Goal: Connect with others

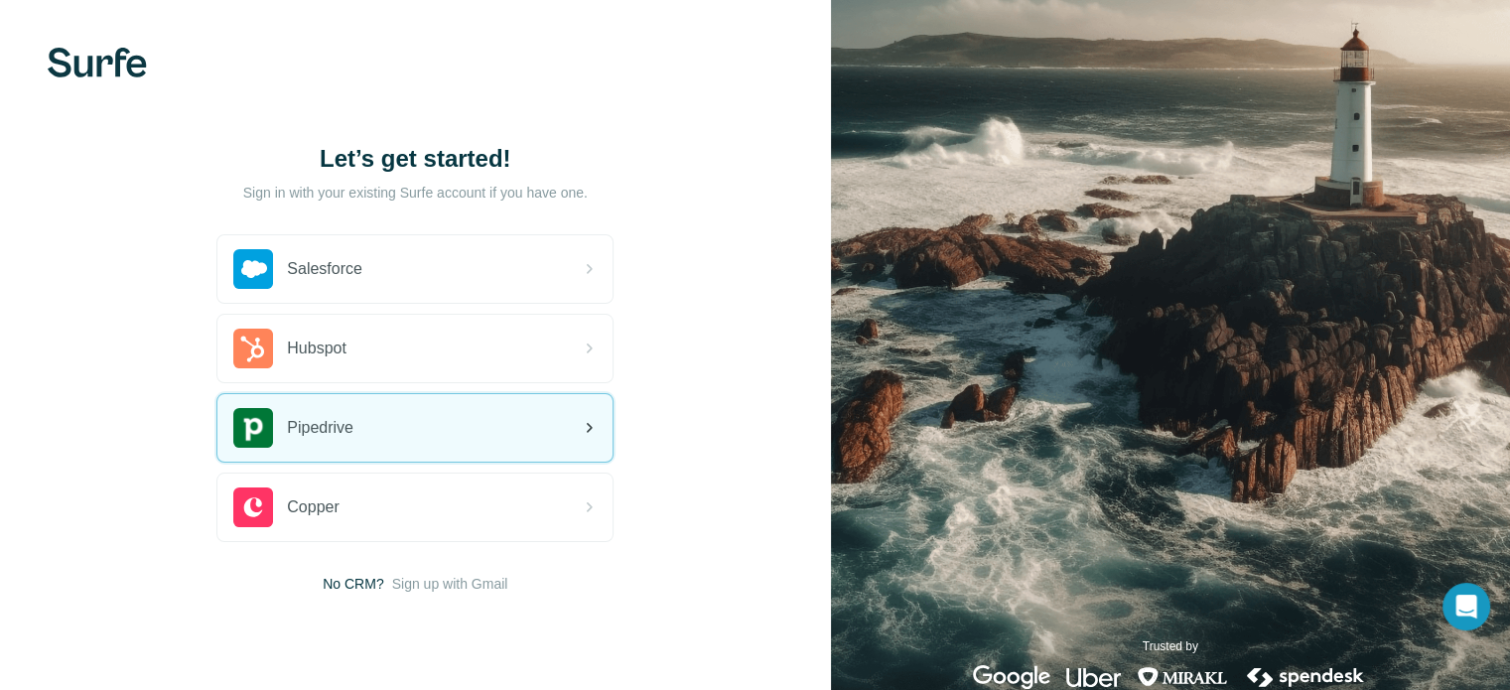
click at [527, 433] on div "Pipedrive" at bounding box center [414, 428] width 395 height 68
